Goal: Task Accomplishment & Management: Manage account settings

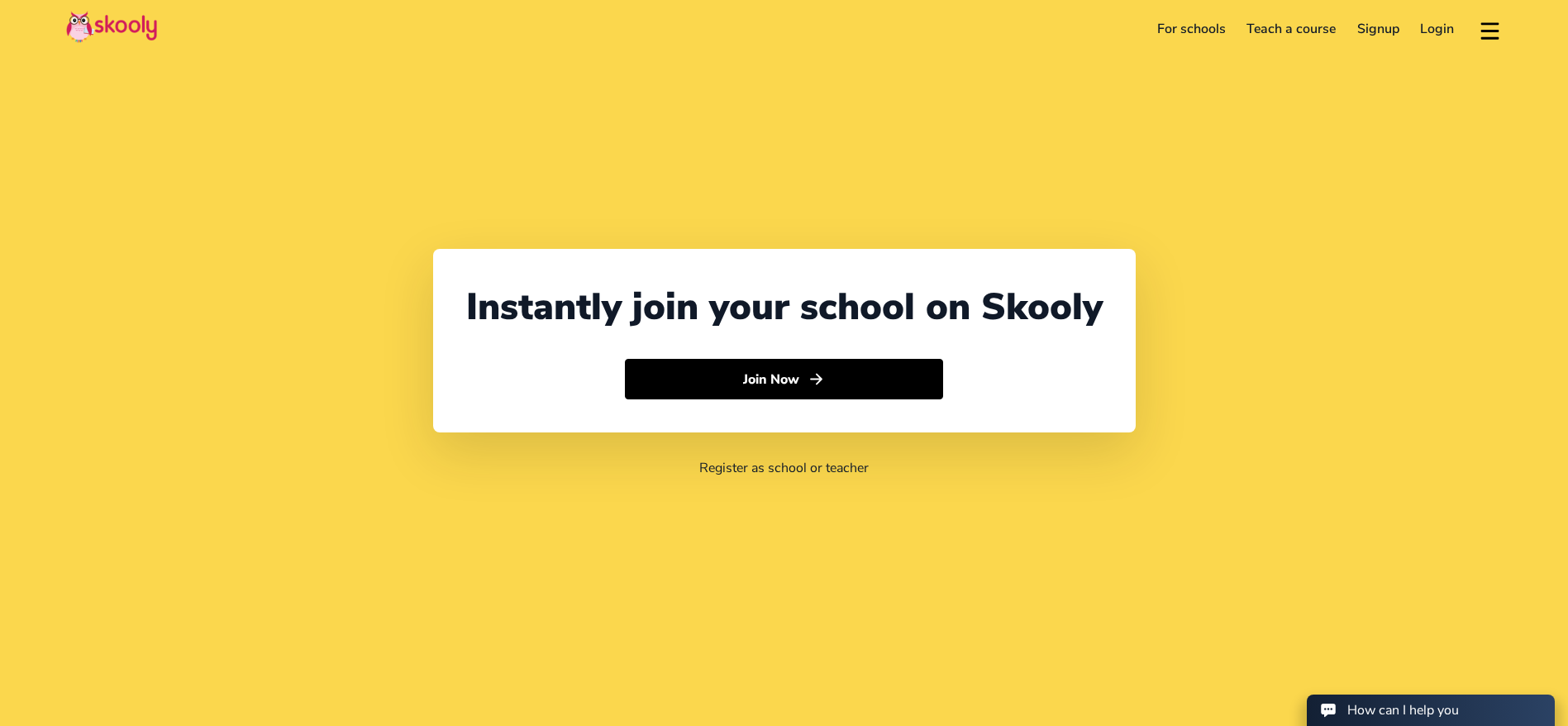
select select "971"
select select "[GEOGRAPHIC_DATA]"
select select "[GEOGRAPHIC_DATA]/[GEOGRAPHIC_DATA]"
click at [1450, 27] on link "Login" at bounding box center [1438, 29] width 55 height 27
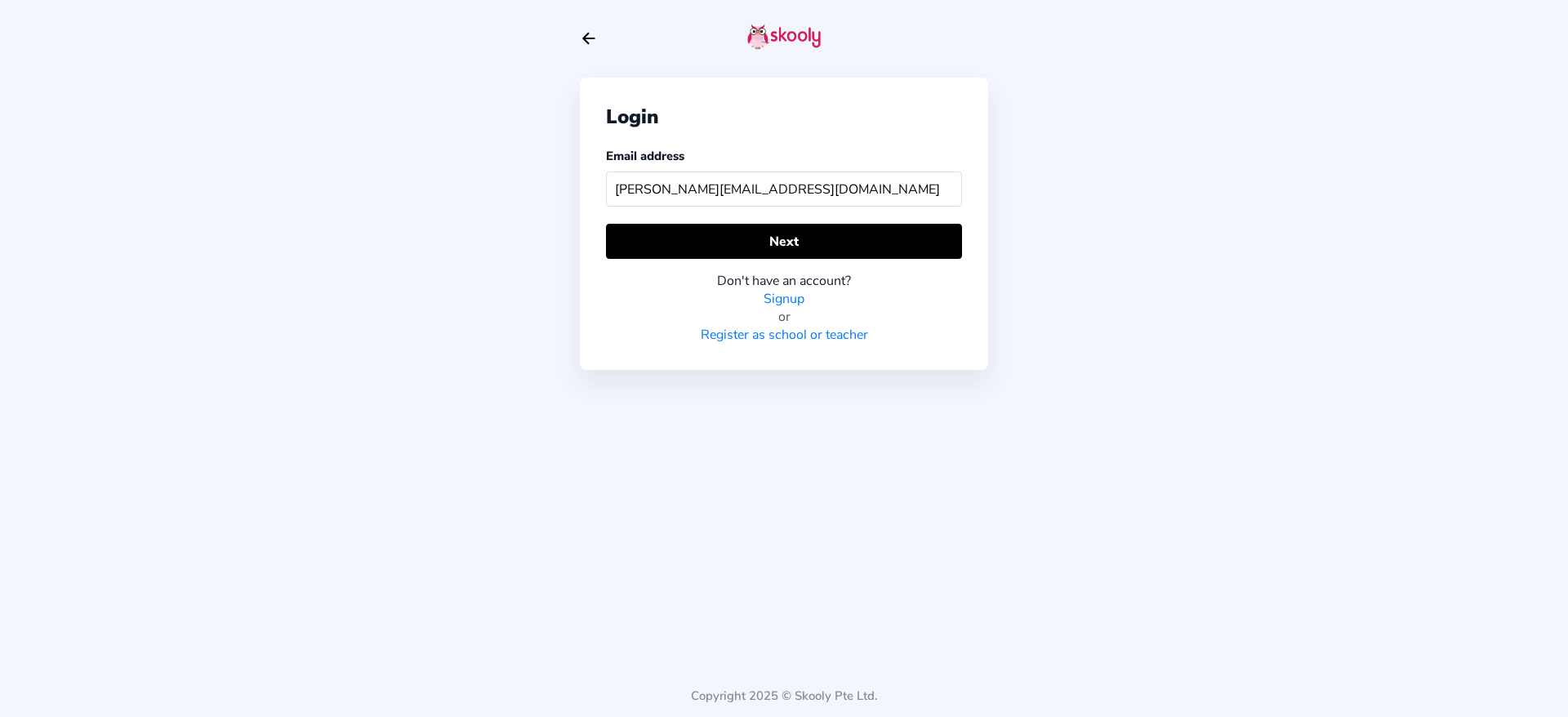
type input "[PERSON_NAME][EMAIL_ADDRESS][DOMAIN_NAME]"
click at [862, 269] on div "Don't have an account? Signup or Register as school or teacher" at bounding box center [784, 301] width 356 height 85
click at [873, 267] on div "Don't have an account? Signup or Register as school or teacher" at bounding box center [784, 301] width 356 height 85
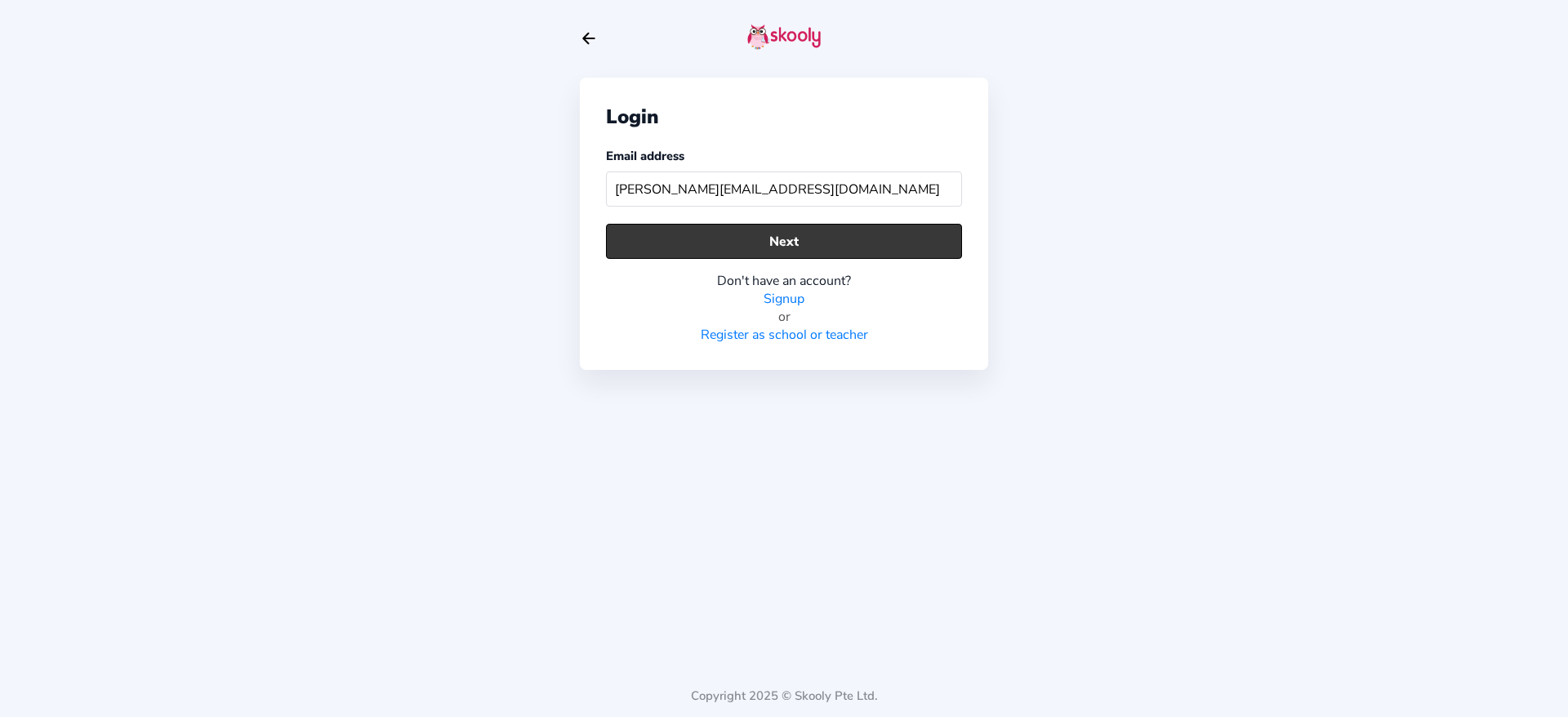
click at [880, 254] on button "Next" at bounding box center [784, 240] width 356 height 35
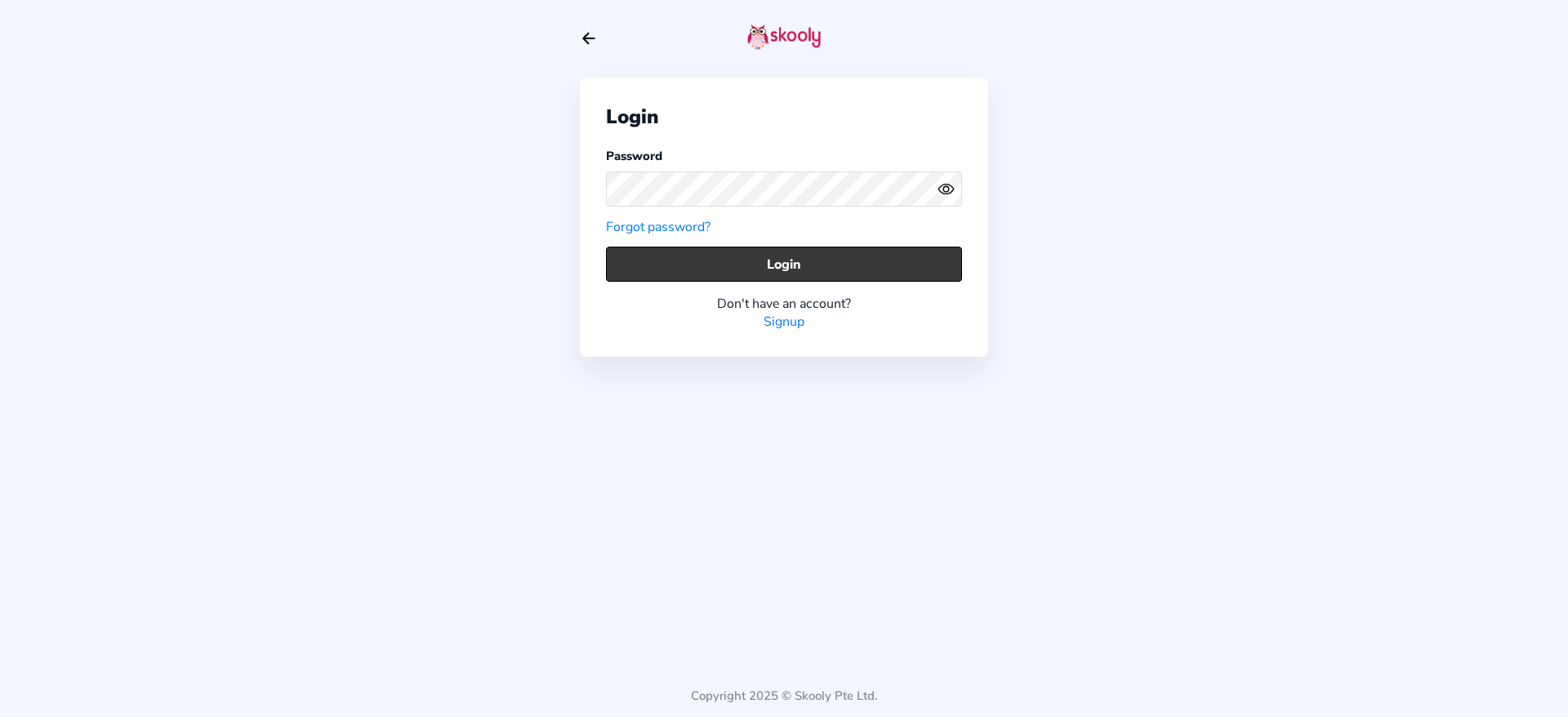
click at [787, 265] on button "Login" at bounding box center [784, 264] width 356 height 35
